Goal: Information Seeking & Learning: Learn about a topic

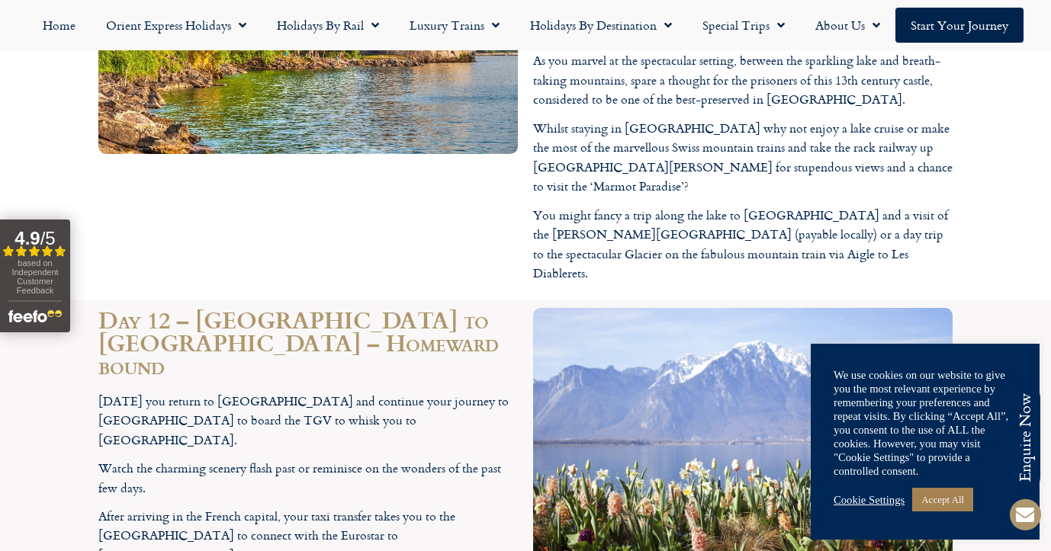
scroll to position [6647, 0]
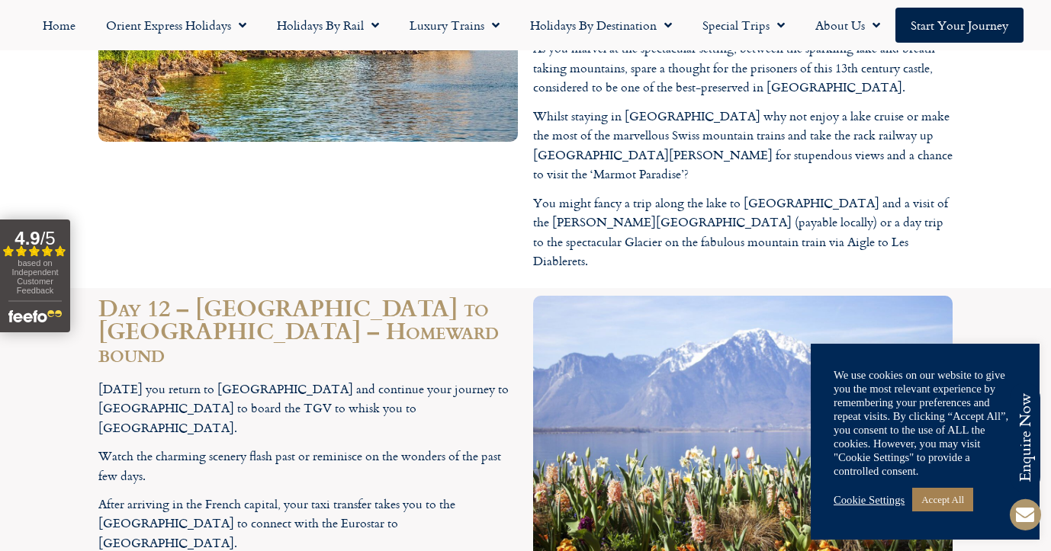
drag, startPoint x: 389, startPoint y: 156, endPoint x: 583, endPoint y: 151, distance: 194.6
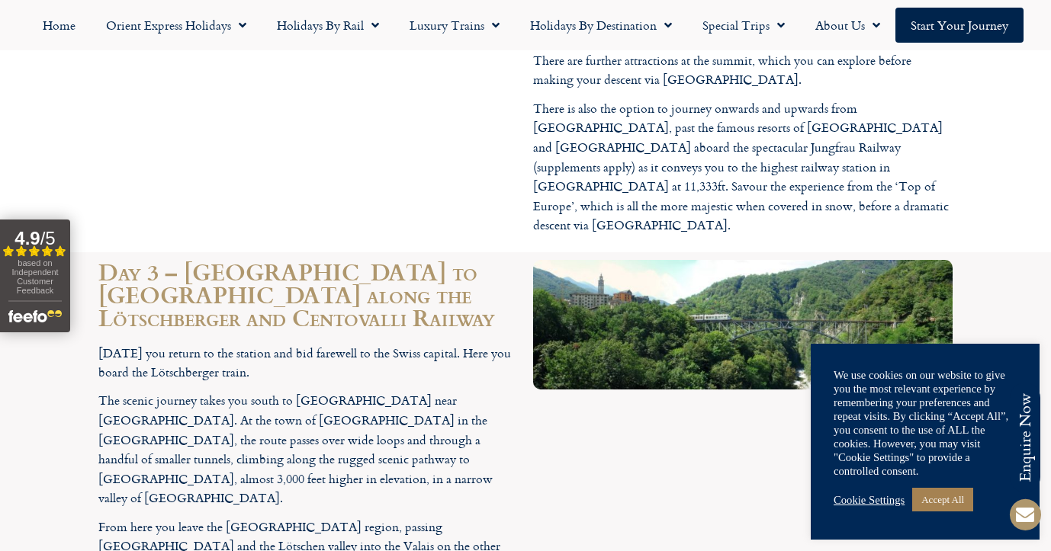
scroll to position [3547, 0]
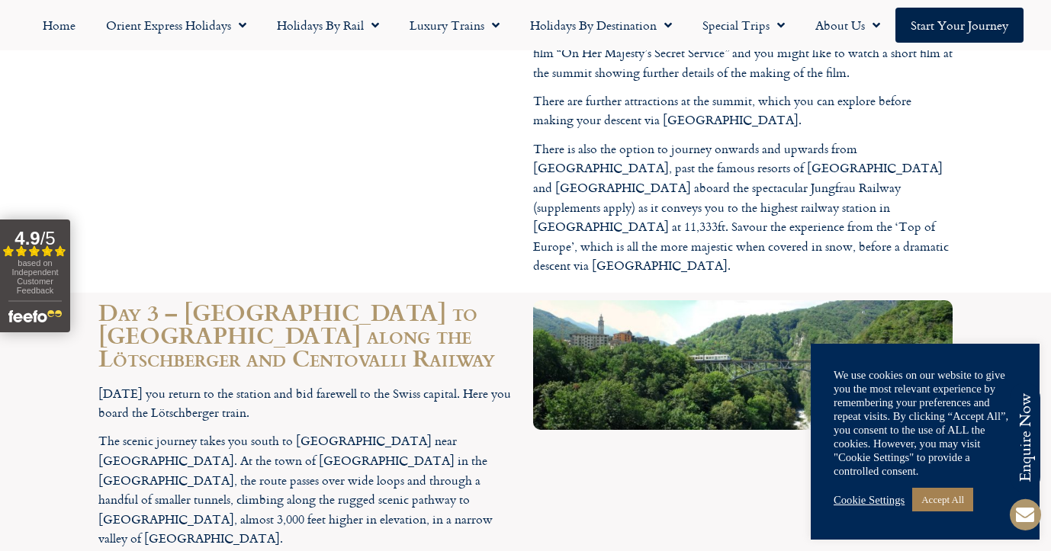
click at [953, 514] on div "Cookie Settings Accept All" at bounding box center [925, 499] width 183 height 31
click at [950, 509] on link "Accept All" at bounding box center [942, 500] width 61 height 24
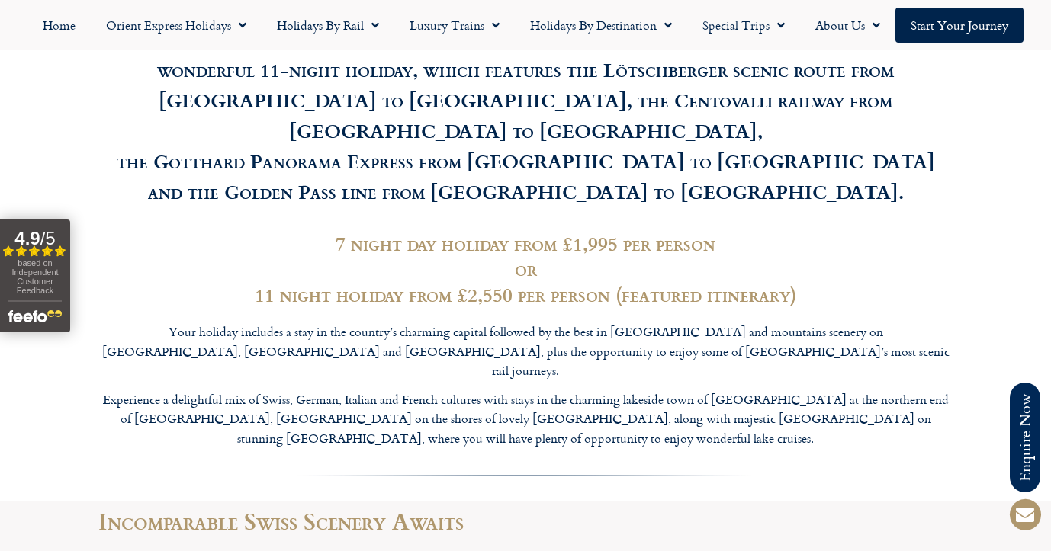
scroll to position [1496, 0]
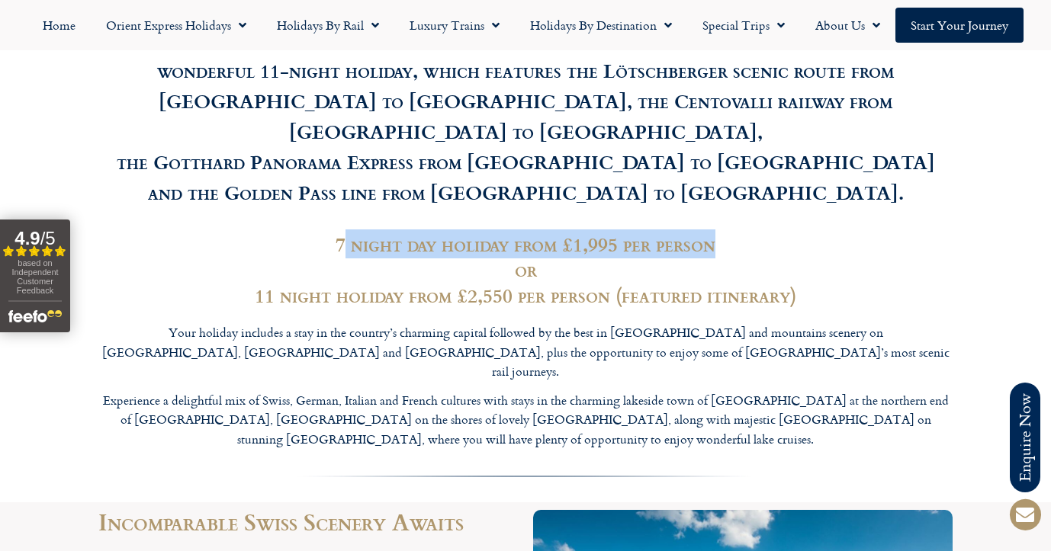
drag, startPoint x: 351, startPoint y: 207, endPoint x: 721, endPoint y: 207, distance: 369.9
click at [721, 232] on h3 "7 night day holiday from £1,995 per person" at bounding box center [525, 244] width 854 height 25
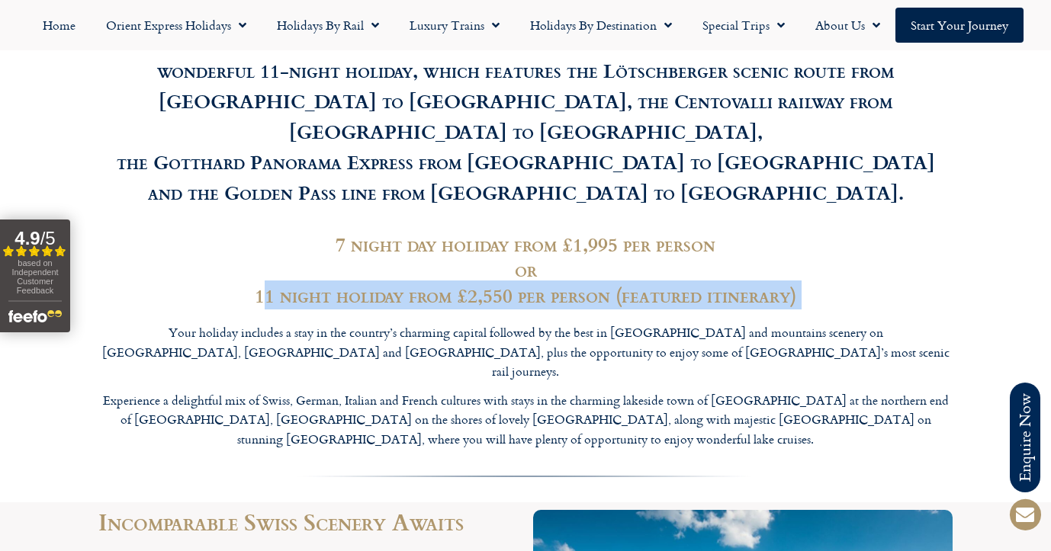
drag, startPoint x: 272, startPoint y: 255, endPoint x: 747, endPoint y: 307, distance: 478.7
click at [719, 294] on div "A Grand Tour of Switzerland by First Class Rail Journey across [GEOGRAPHIC_DATA…" at bounding box center [525, 195] width 869 height 542
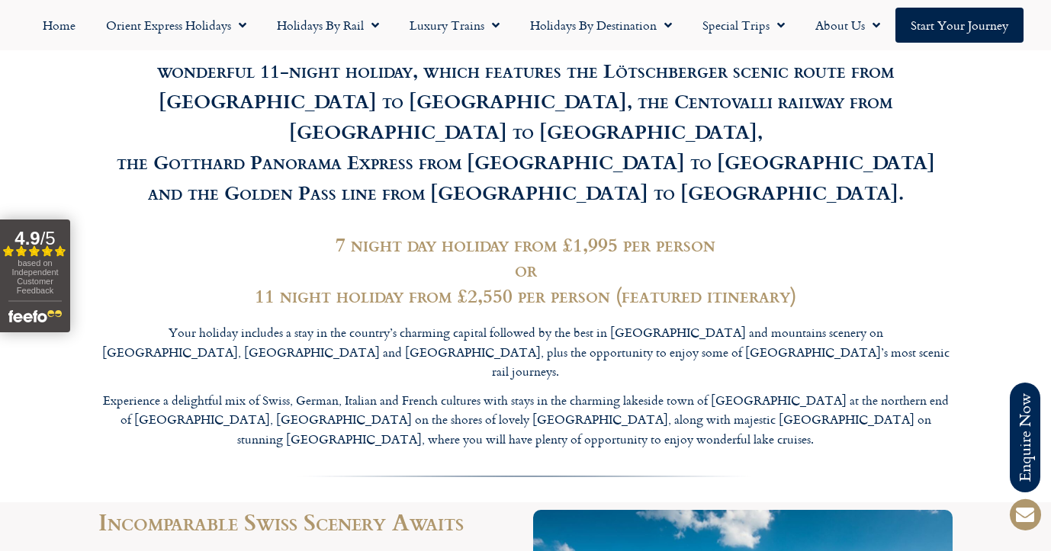
click at [636, 326] on div "Your holiday includes a stay in the country’s charming capital followed by the …" at bounding box center [525, 386] width 854 height 126
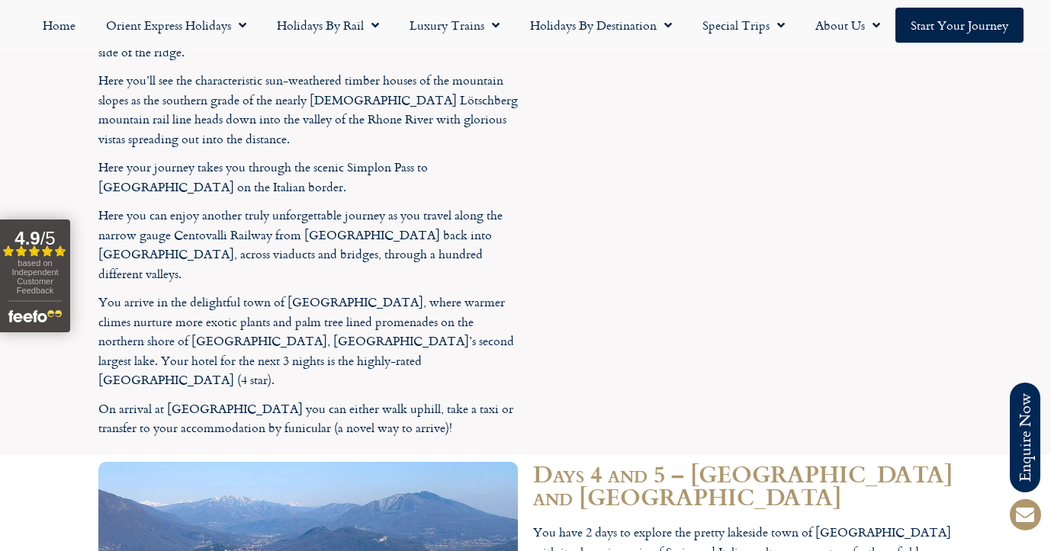
scroll to position [4048, 0]
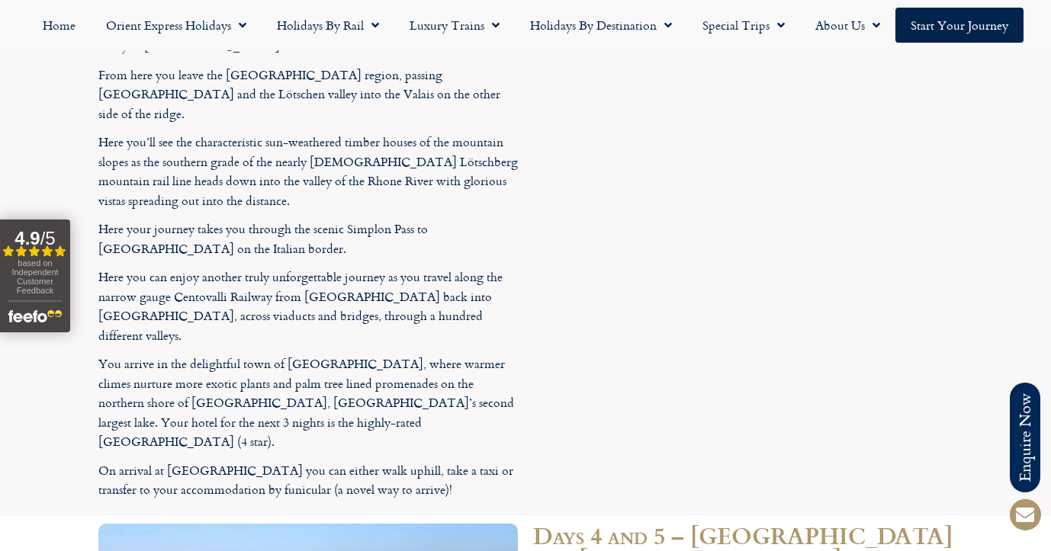
scroll to position [4041, 0]
drag, startPoint x: 569, startPoint y: 197, endPoint x: 799, endPoint y: 187, distance: 230.5
drag, startPoint x: 592, startPoint y: 264, endPoint x: 732, endPoint y: 260, distance: 140.4
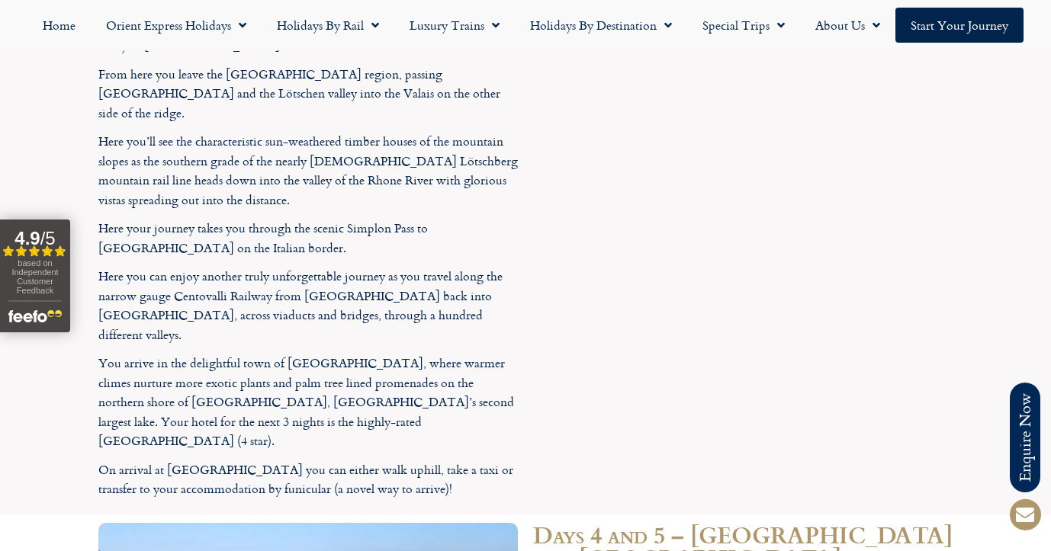
drag, startPoint x: 564, startPoint y: 277, endPoint x: 657, endPoint y: 266, distance: 93.7
drag, startPoint x: 582, startPoint y: 256, endPoint x: 699, endPoint y: 253, distance: 117.5
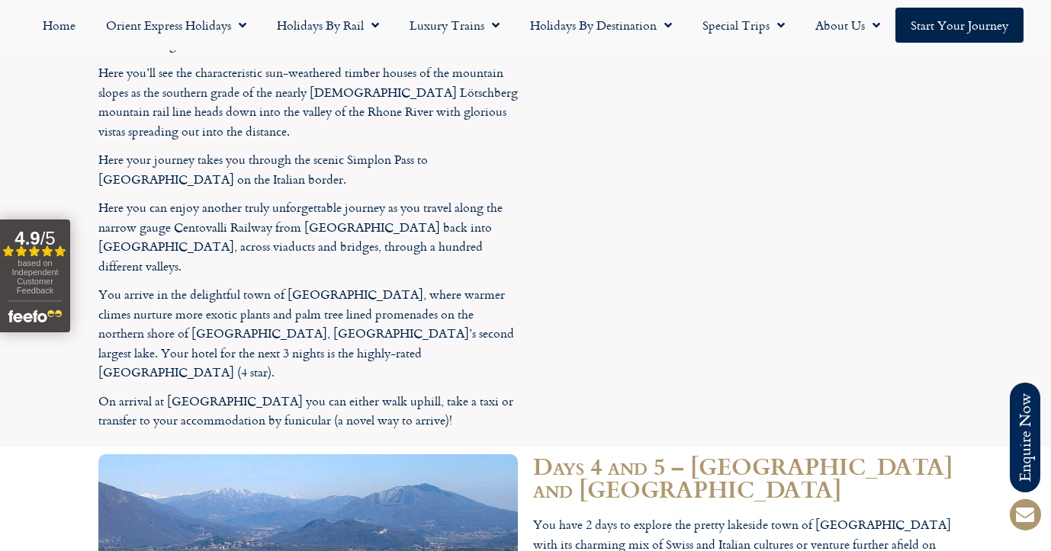
scroll to position [4111, 0]
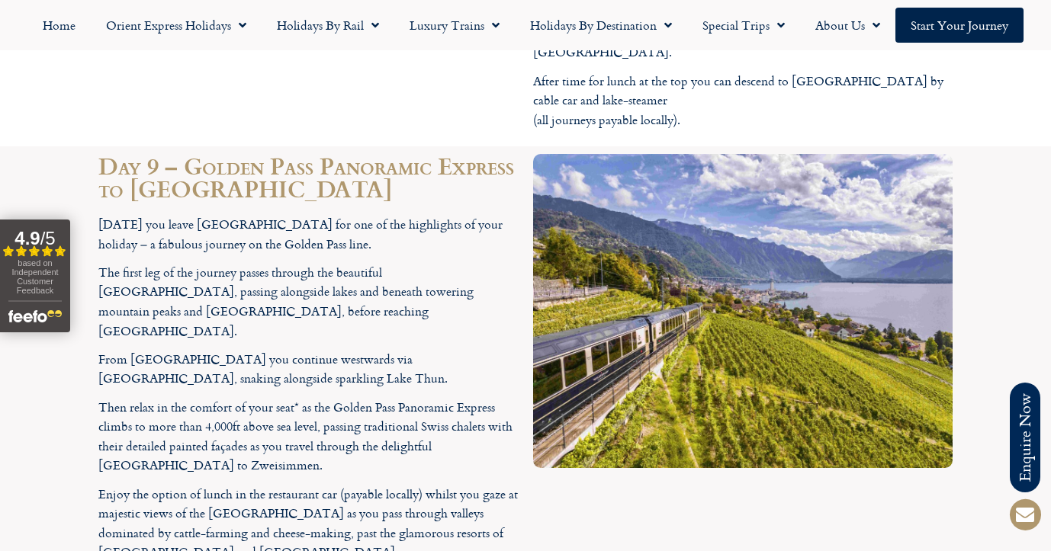
scroll to position [5770, 0]
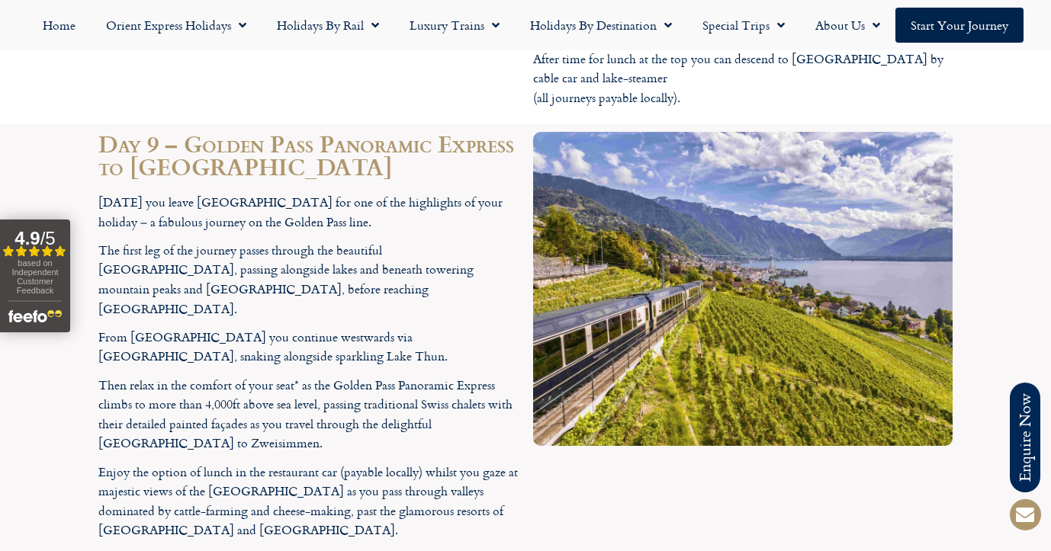
drag, startPoint x: 575, startPoint y: 207, endPoint x: 776, endPoint y: 225, distance: 202.2
drag, startPoint x: 635, startPoint y: 220, endPoint x: 786, endPoint y: 218, distance: 150.3
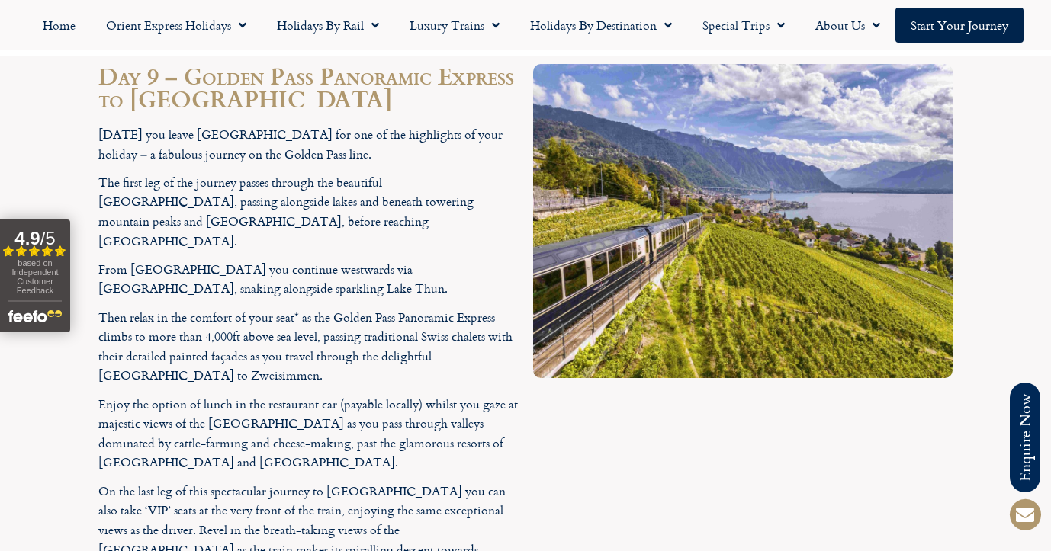
scroll to position [5839, 0]
drag, startPoint x: 657, startPoint y: 217, endPoint x: 826, endPoint y: 227, distance: 168.8
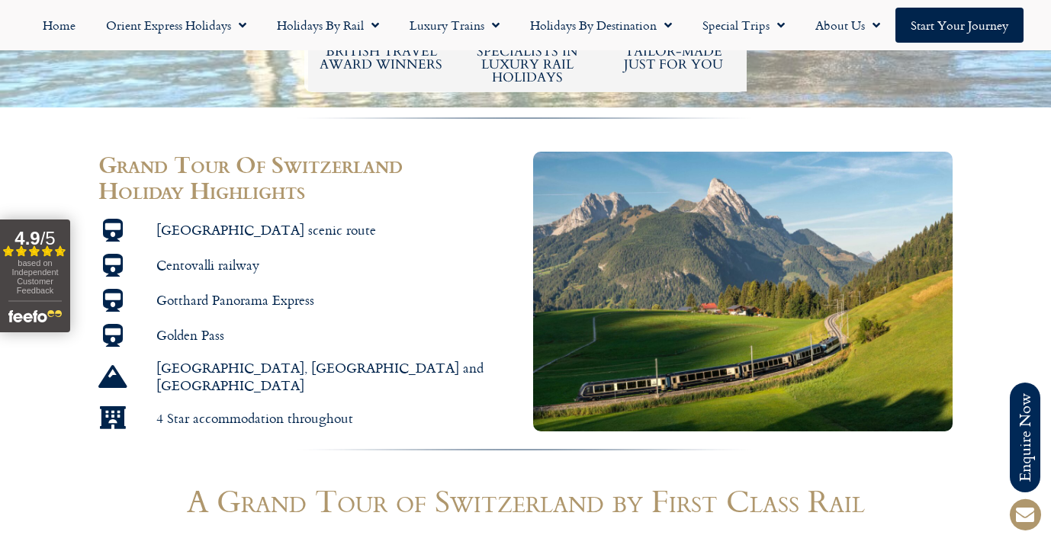
scroll to position [854, 0]
